Goal: Task Accomplishment & Management: Complete application form

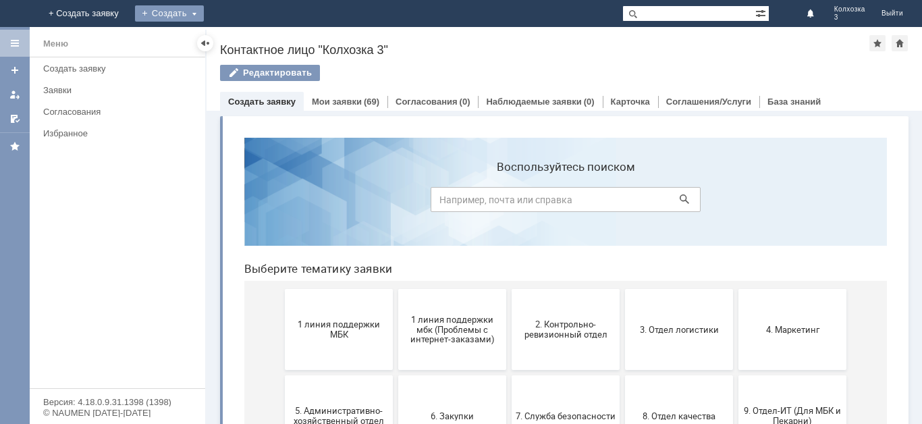
click at [215, 18] on div "Создать" at bounding box center [180, 13] width 69 height 16
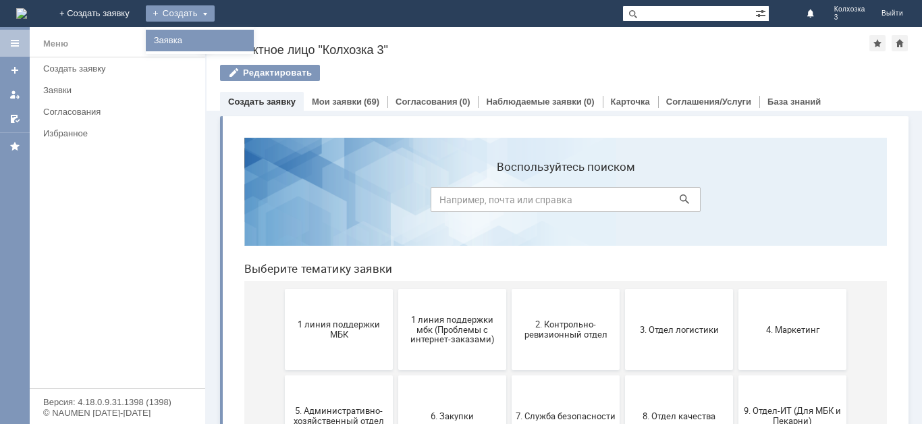
click at [251, 45] on link "Заявка" at bounding box center [200, 40] width 103 height 16
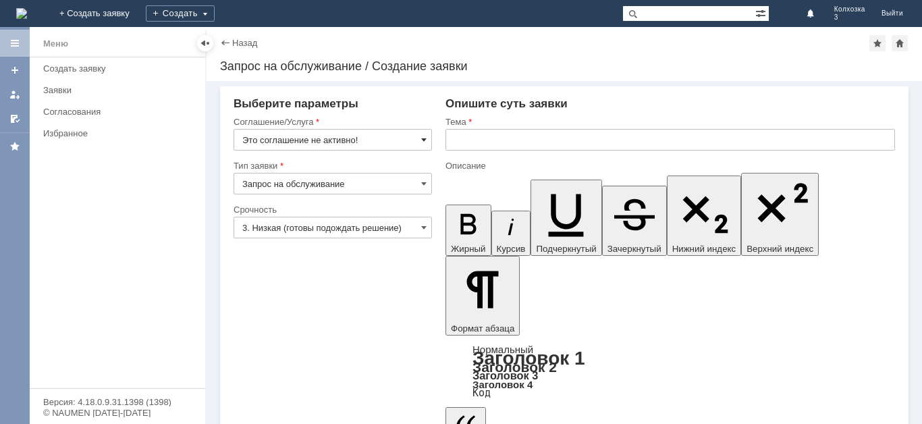
click at [421, 143] on span at bounding box center [423, 139] width 5 height 11
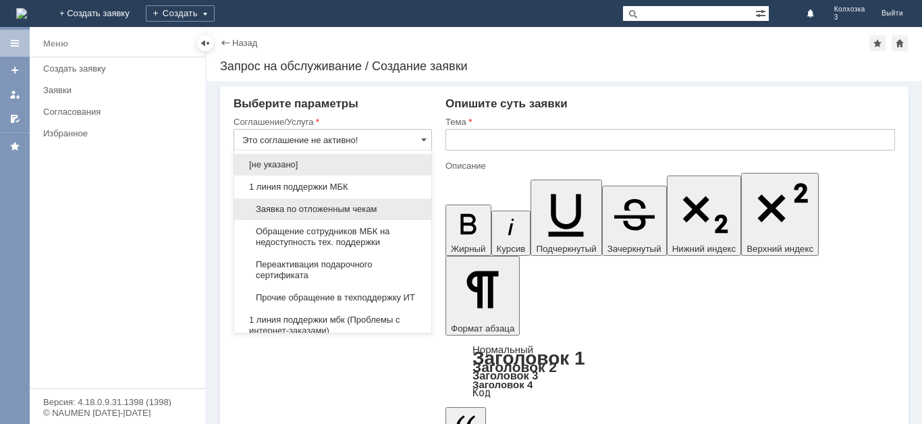
click at [312, 206] on span "Заявка по отложенным чекам" at bounding box center [332, 209] width 181 height 11
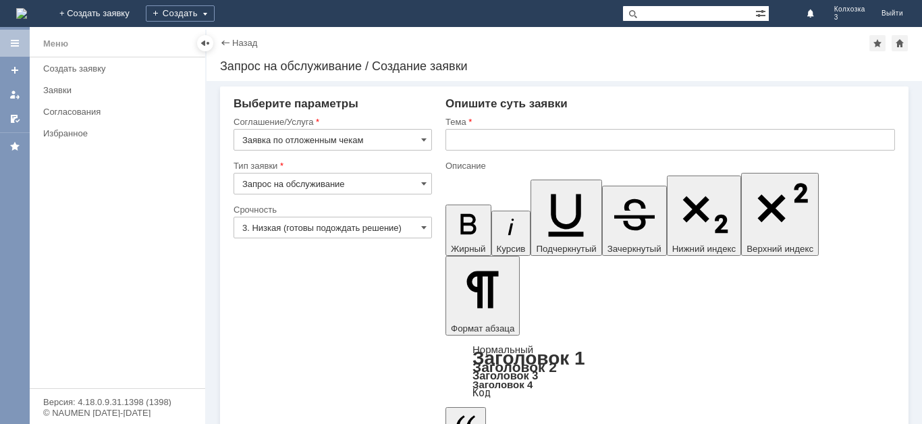
type input "Заявка по отложенным чекам"
click at [498, 135] on input "text" at bounding box center [671, 140] width 450 height 22
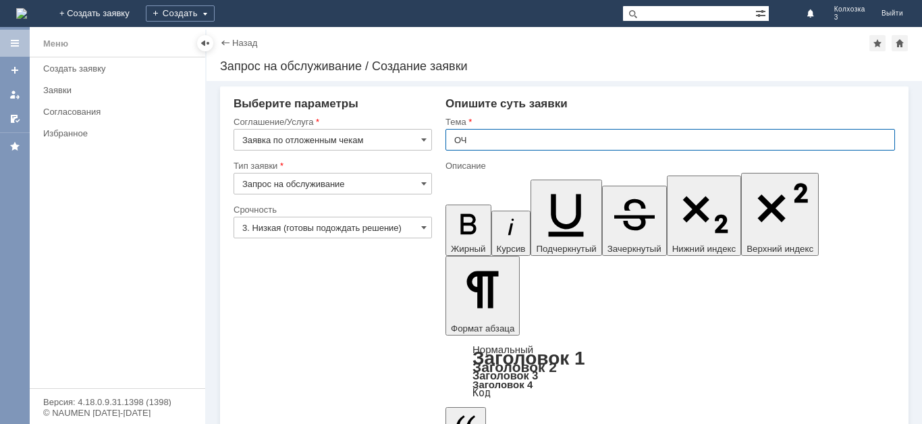
type input "ОЧ"
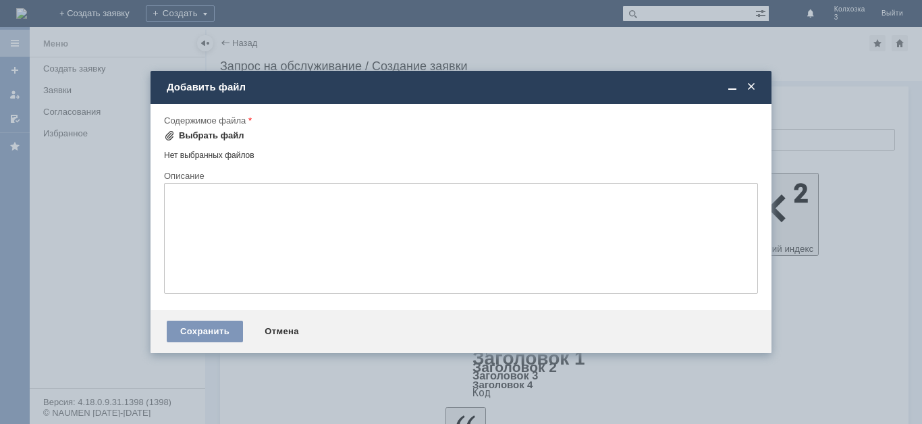
click at [213, 138] on div "Выбрать файл" at bounding box center [211, 135] width 65 height 11
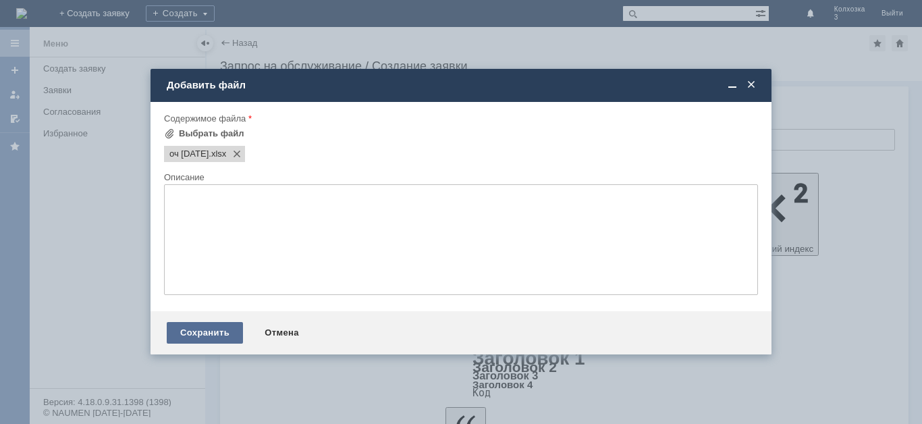
click at [190, 330] on div "Сохранить" at bounding box center [205, 333] width 76 height 22
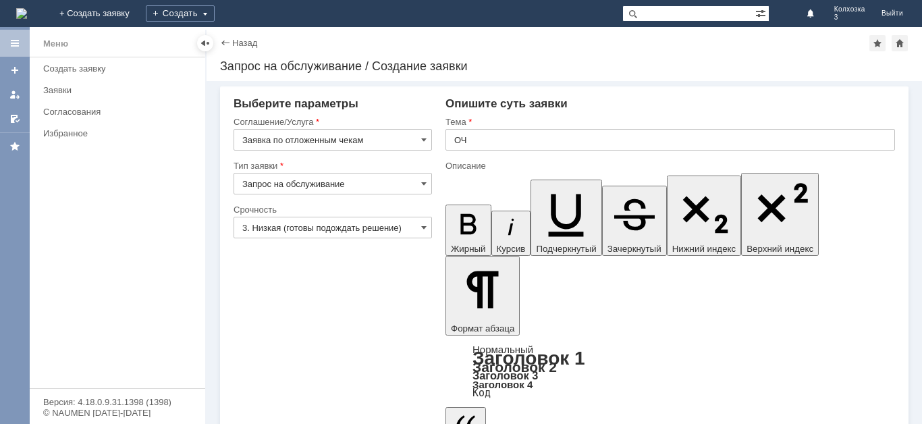
scroll to position [21, 0]
